Goal: Check status

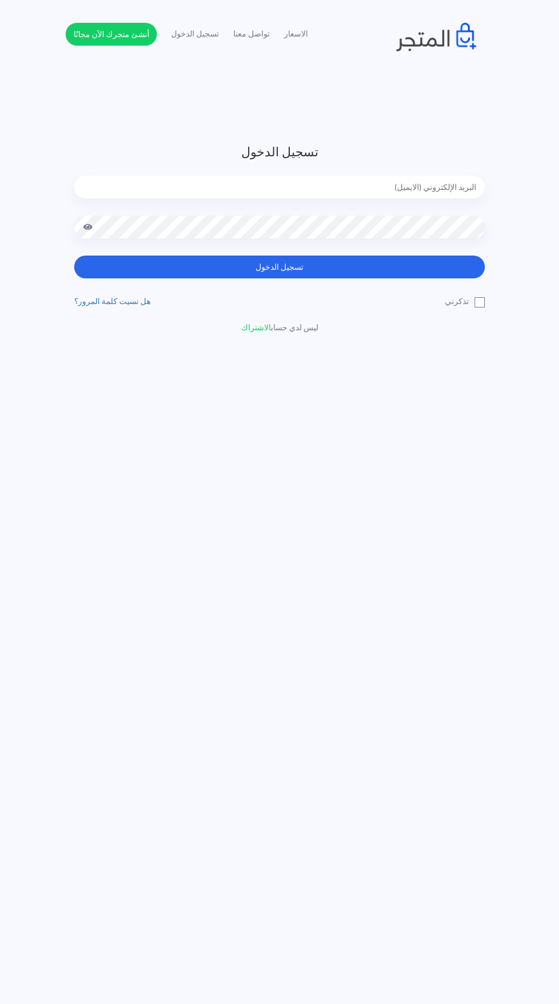
click at [431, 185] on input "email" at bounding box center [279, 187] width 411 height 23
type input "[EMAIL_ADDRESS][DOMAIN_NAME]"
click at [74, 256] on button "تسجيل الدخول" at bounding box center [279, 267] width 411 height 23
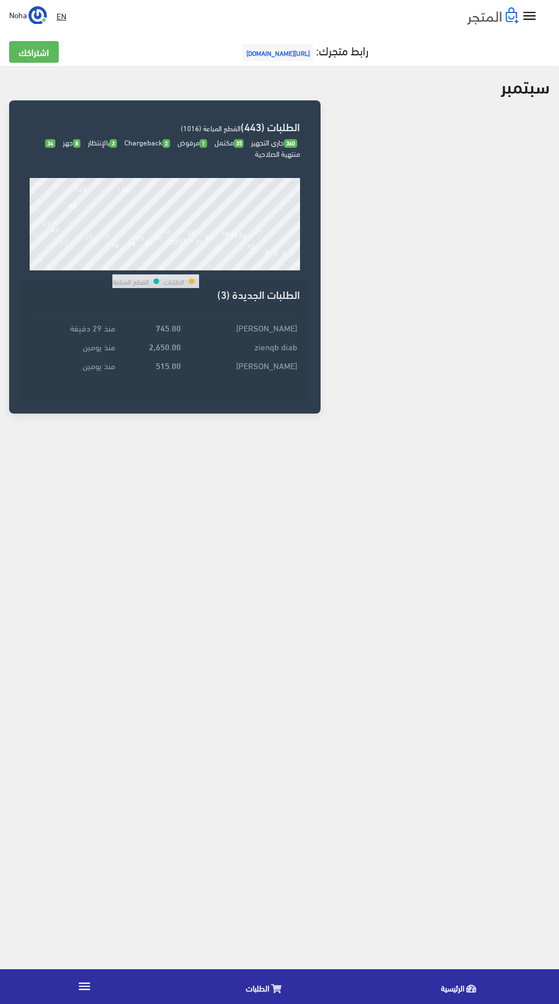
click at [101, 367] on td "منذ يومين" at bounding box center [74, 365] width 88 height 19
click at [107, 340] on td "منذ يومين" at bounding box center [74, 346] width 88 height 19
